Goal: Information Seeking & Learning: Learn about a topic

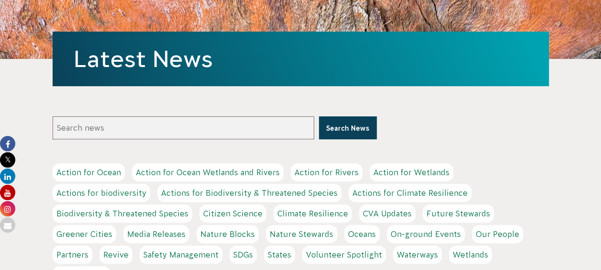
scroll to position [159, 0]
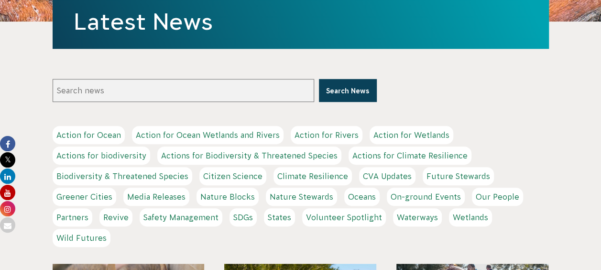
click at [425, 194] on link "On-ground Events" at bounding box center [426, 196] width 78 height 18
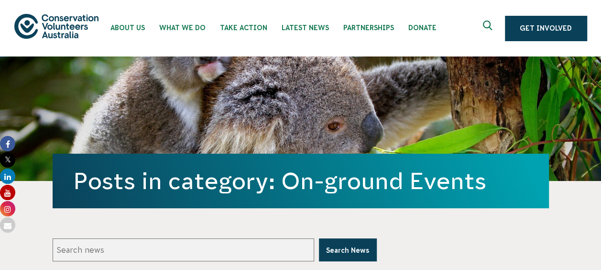
click at [488, 21] on use "Expand search box" at bounding box center [487, 26] width 9 height 10
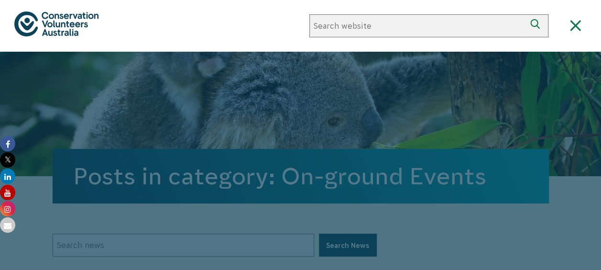
click at [487, 21] on input "Search news" at bounding box center [417, 25] width 216 height 23
type input "south australia"
click at [538, 25] on icon "submit" at bounding box center [536, 25] width 13 height 13
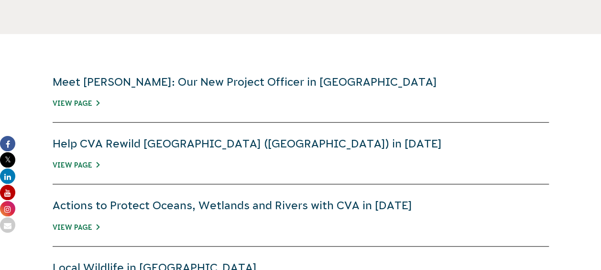
scroll to position [318, 0]
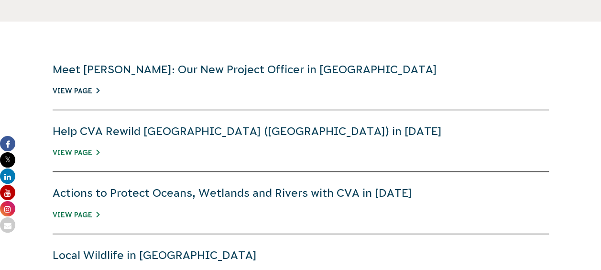
click at [79, 92] on link "View Page" at bounding box center [76, 91] width 47 height 8
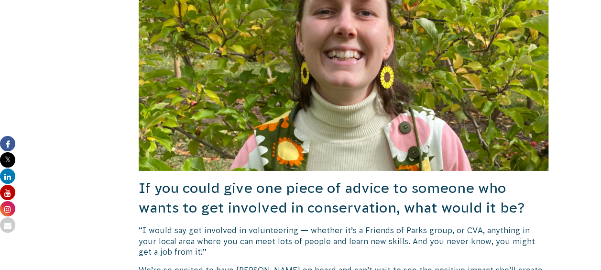
scroll to position [1513, 0]
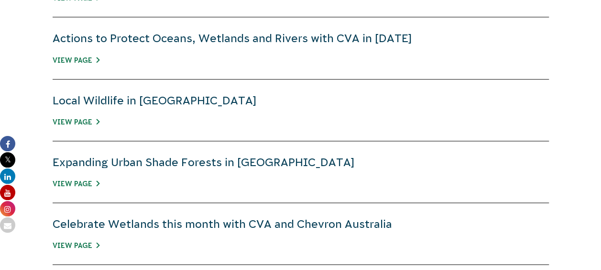
scroll to position [478, 0]
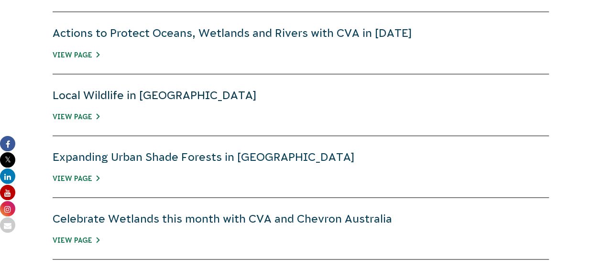
click at [124, 97] on link "Local Wildlife in Australian Wetlands" at bounding box center [155, 95] width 204 height 12
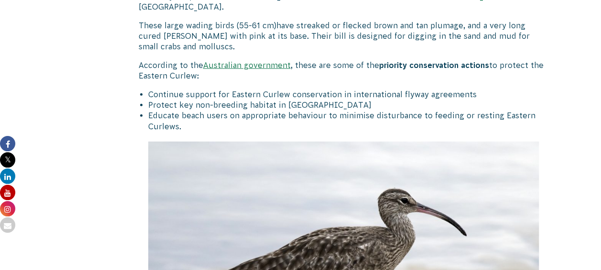
scroll to position [956, 0]
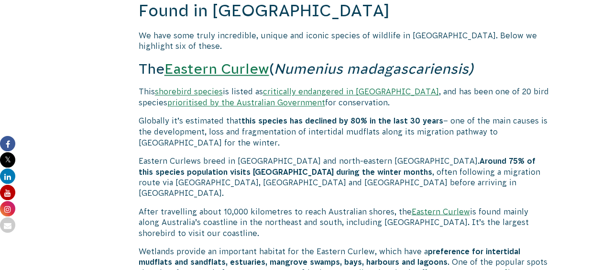
scroll to position [637, 0]
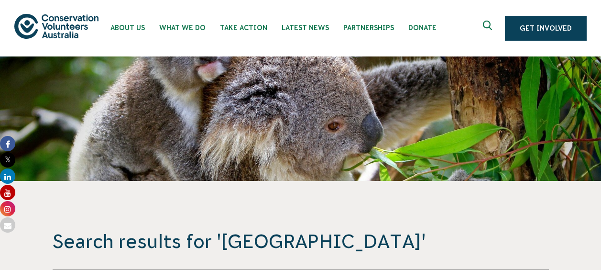
scroll to position [478, 0]
